Goal: Transaction & Acquisition: Purchase product/service

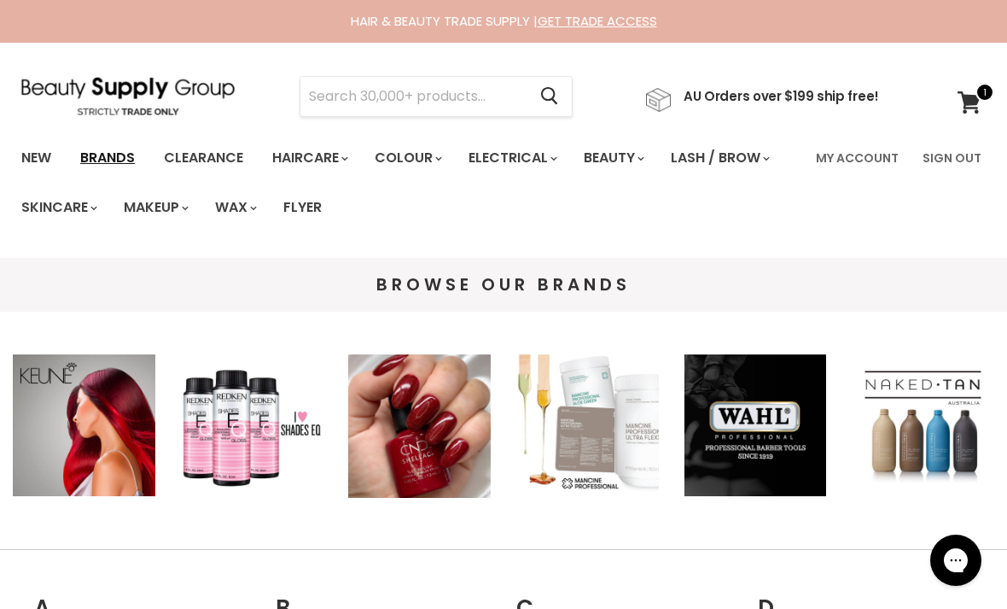
click at [109, 149] on link "Brands" at bounding box center [107, 158] width 80 height 36
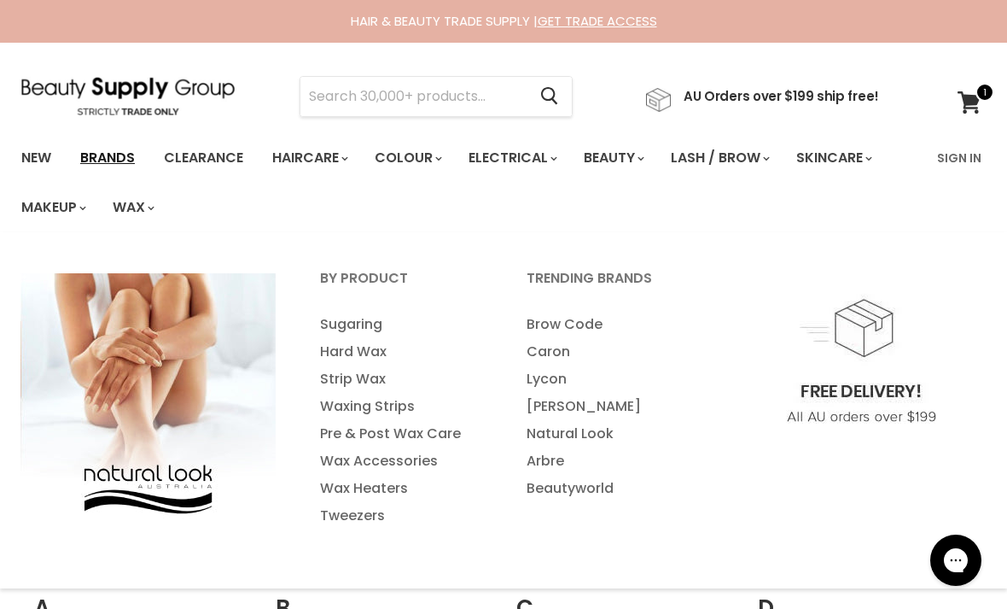
click at [111, 155] on link "Brands" at bounding box center [107, 158] width 80 height 36
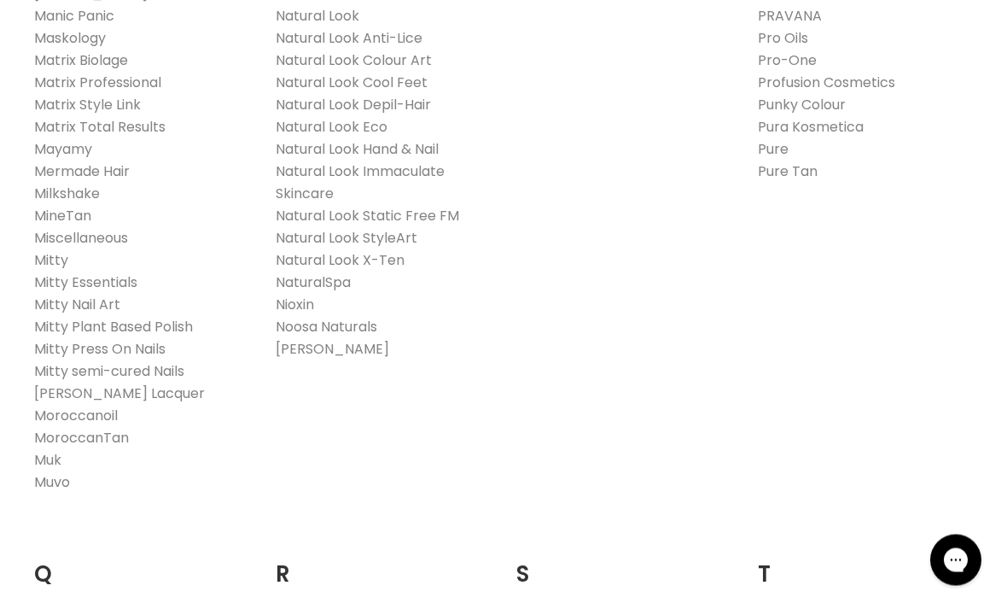
scroll to position [2161, 0]
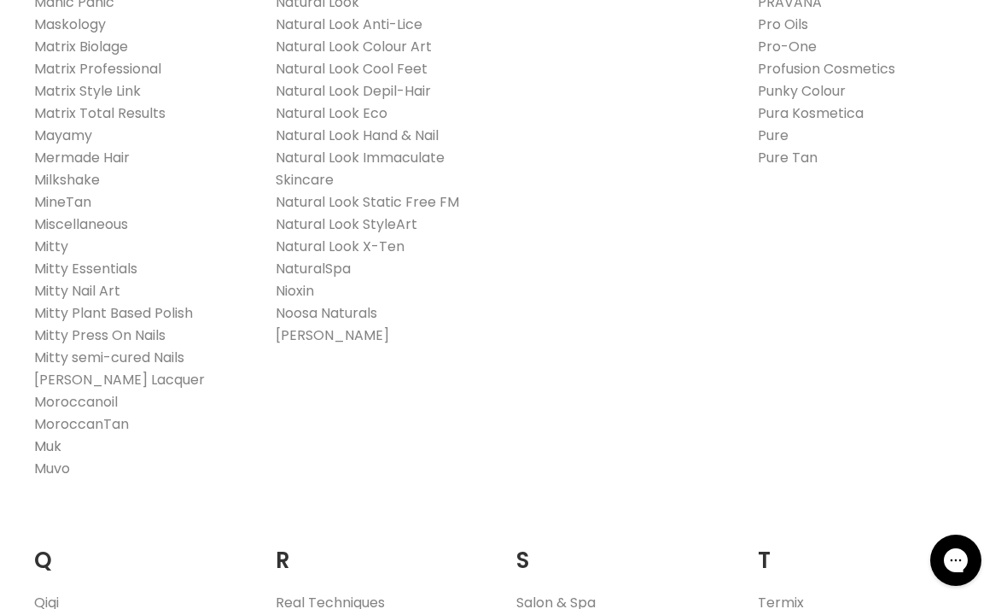
click at [50, 436] on link "Muk" at bounding box center [47, 446] width 27 height 20
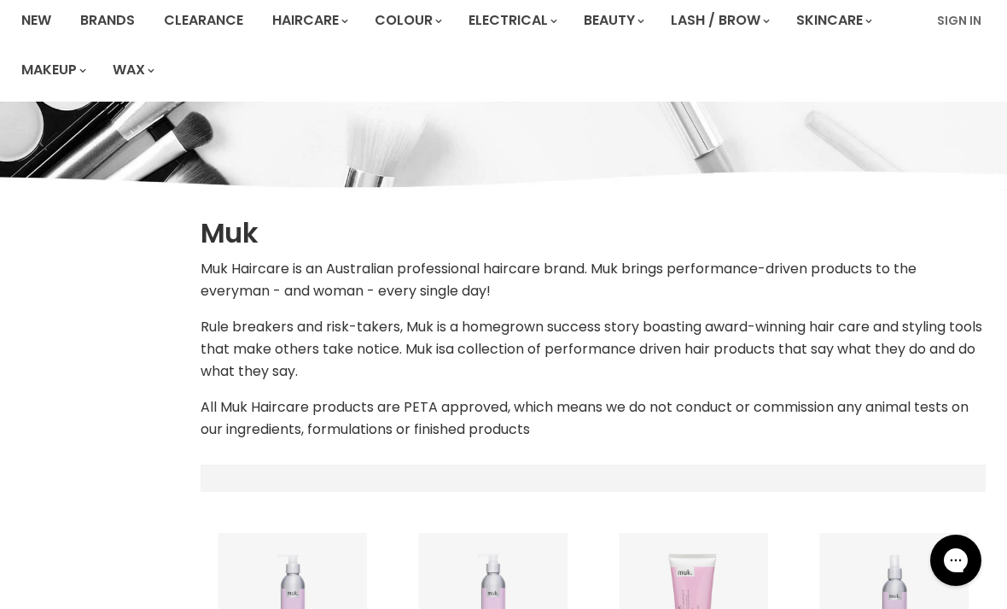
select select "manual"
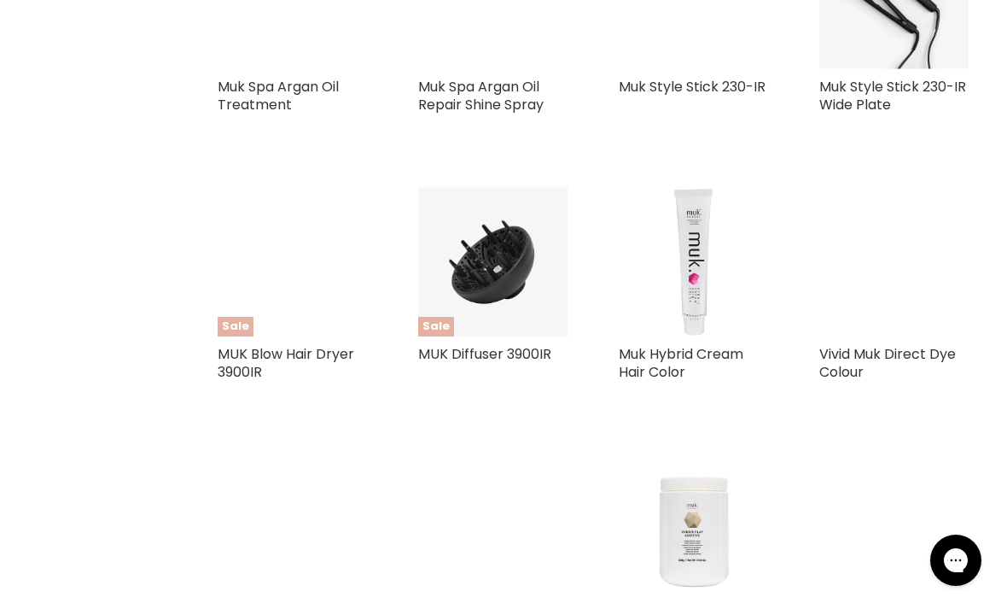
scroll to position [3193, 0]
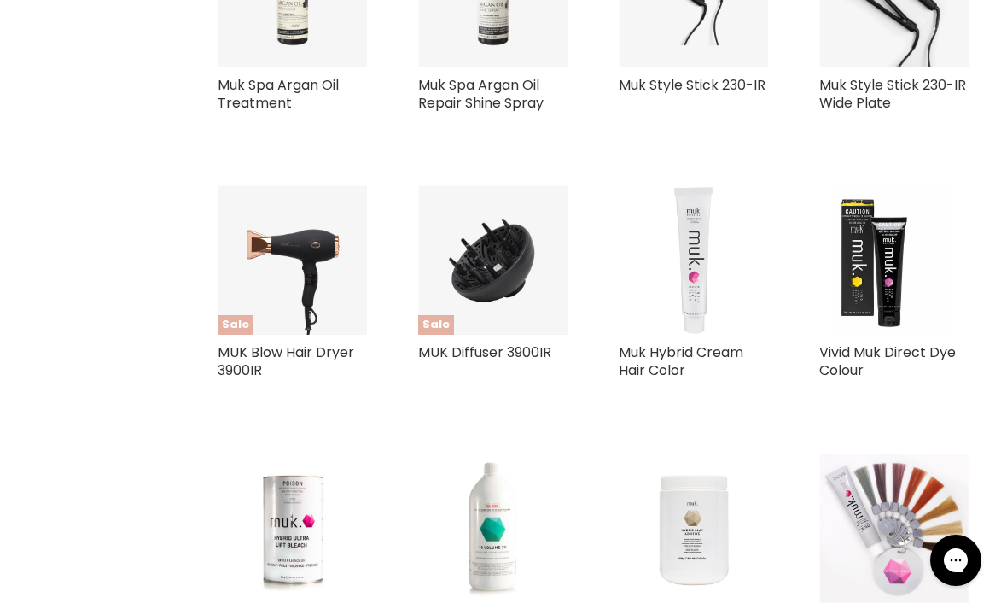
click at [689, 306] on img "Main content" at bounding box center [694, 259] width 125 height 149
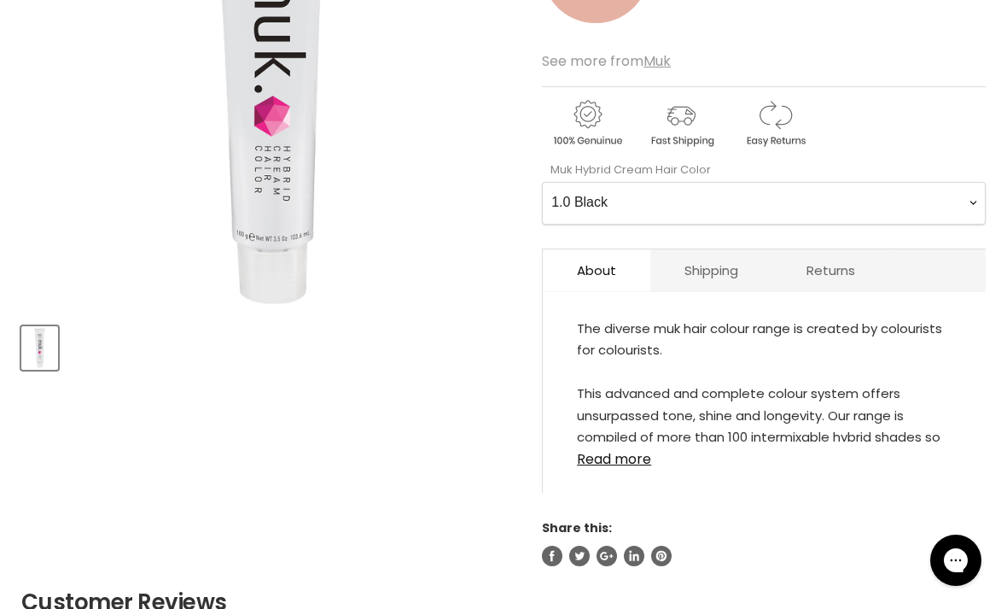
scroll to position [444, 0]
click at [959, 189] on Color-0-0 "1.0 Black 1.11 Blue Black Intense Ash 2.0 Darkest Brown 3.0 Dark Brown 3.11 Dar…" at bounding box center [764, 202] width 444 height 43
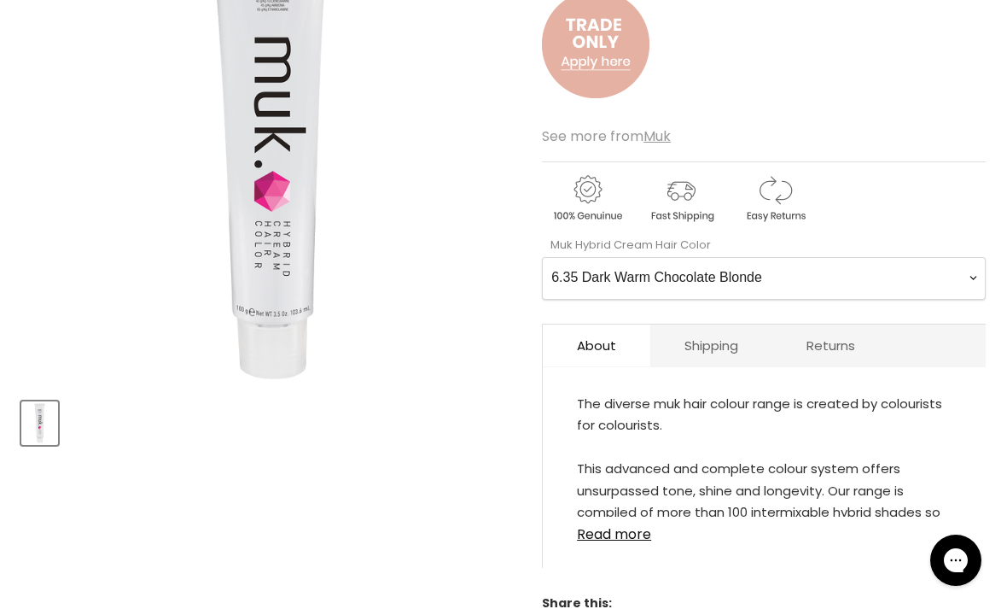
scroll to position [358, 0]
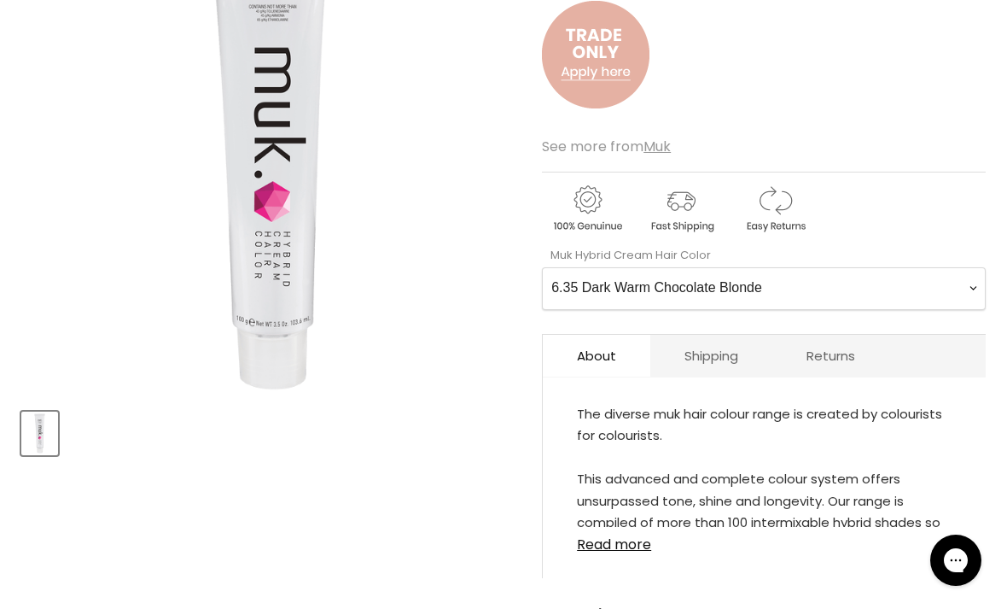
click at [963, 283] on Color-0-0 "1.0 Black 1.11 Blue Black Intense Ash 2.0 Darkest Brown 3.0 Dark Brown 3.11 Dar…" at bounding box center [764, 288] width 444 height 43
click at [936, 277] on Color-0-0 "1.0 Black 1.11 Blue Black Intense Ash 2.0 Darkest Brown 3.0 Dark Brown 3.11 Dar…" at bounding box center [764, 288] width 444 height 43
select Color-0-0 "5.4 Light Copper Brown"
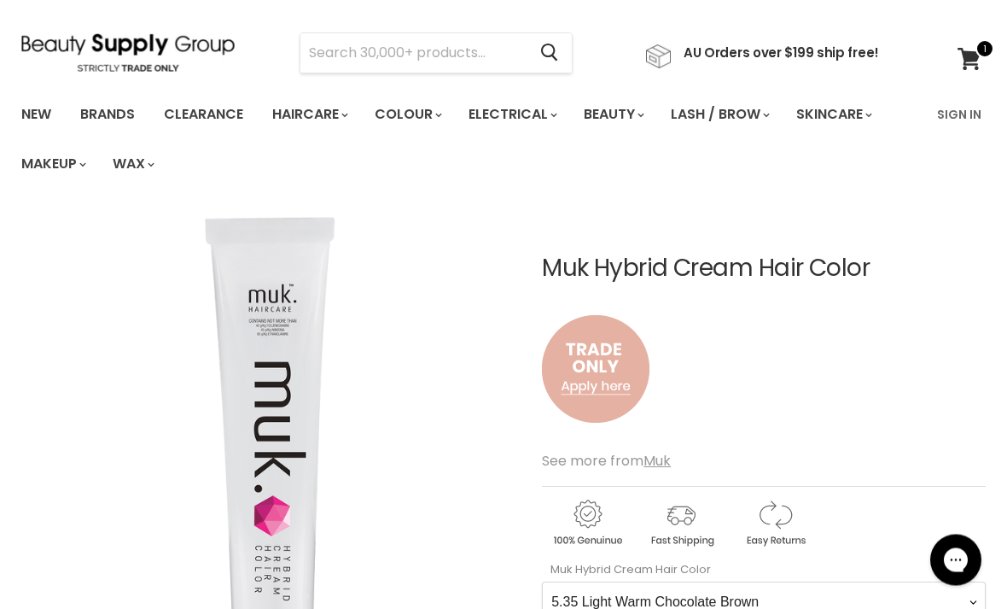
scroll to position [42, 0]
